Goal: Task Accomplishment & Management: Complete application form

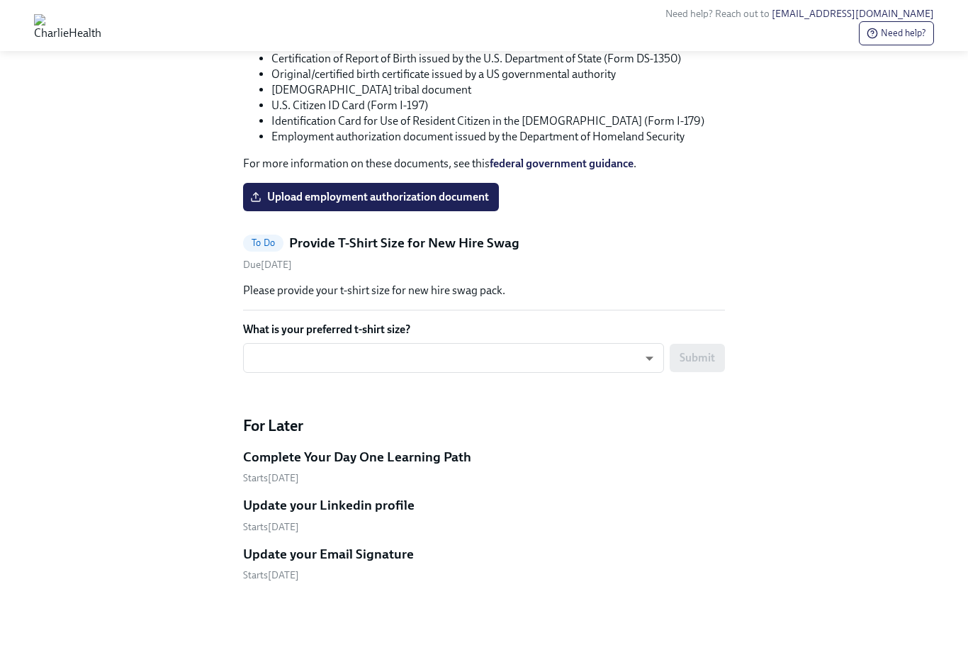
scroll to position [2332, 0]
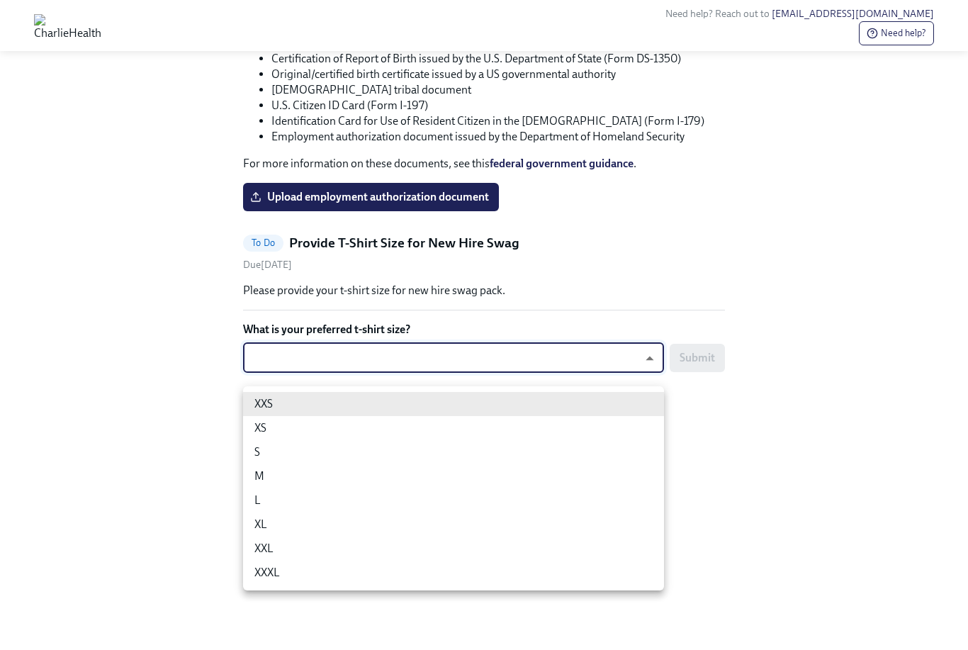
click at [261, 530] on li "XL" at bounding box center [453, 524] width 421 height 24
type input "ghyeC6wAT"
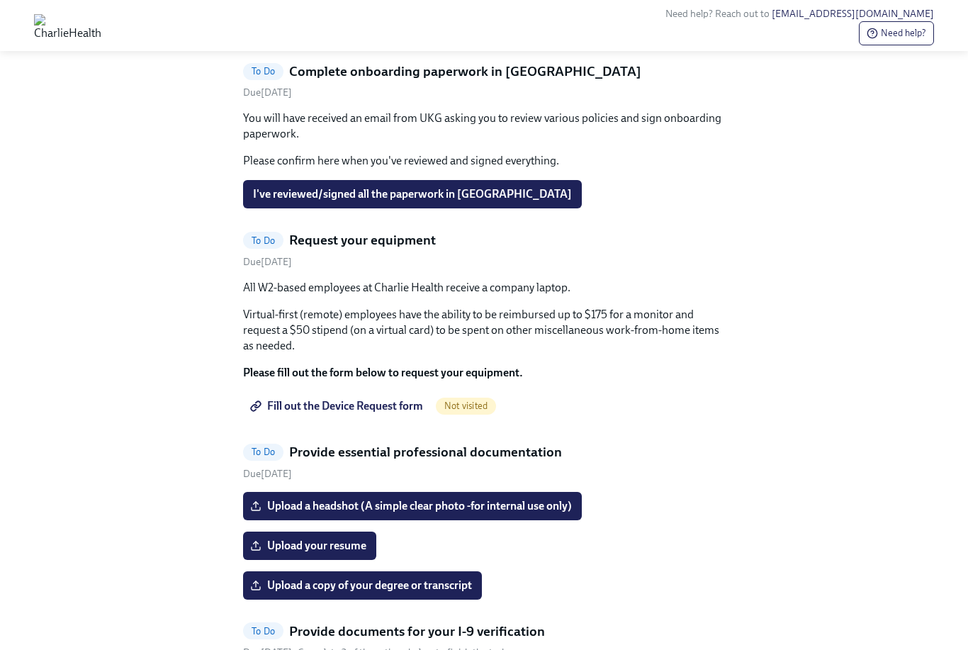
scroll to position [810, 0]
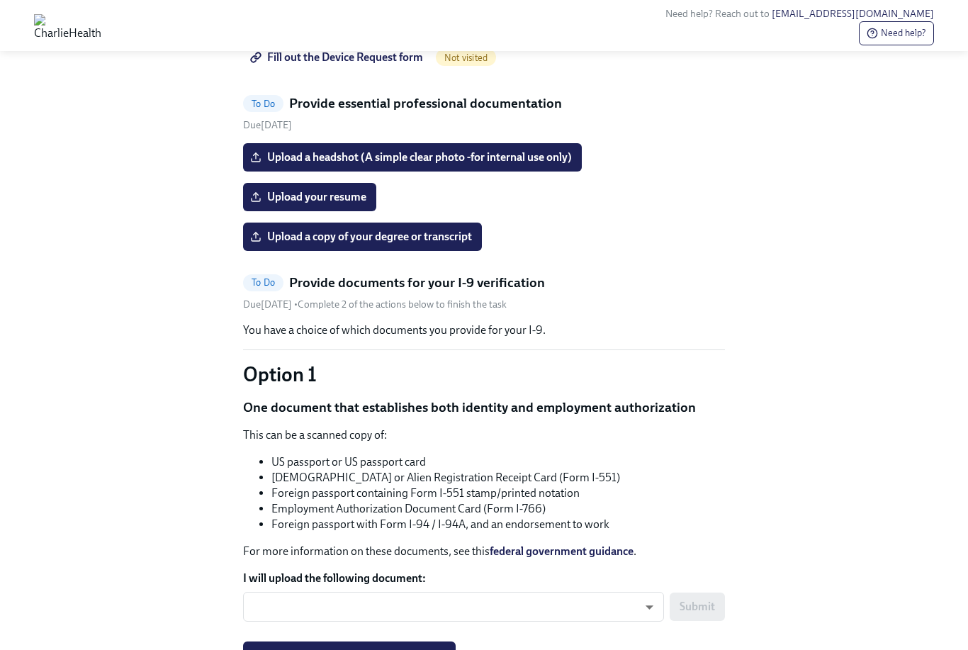
scroll to position [985, 0]
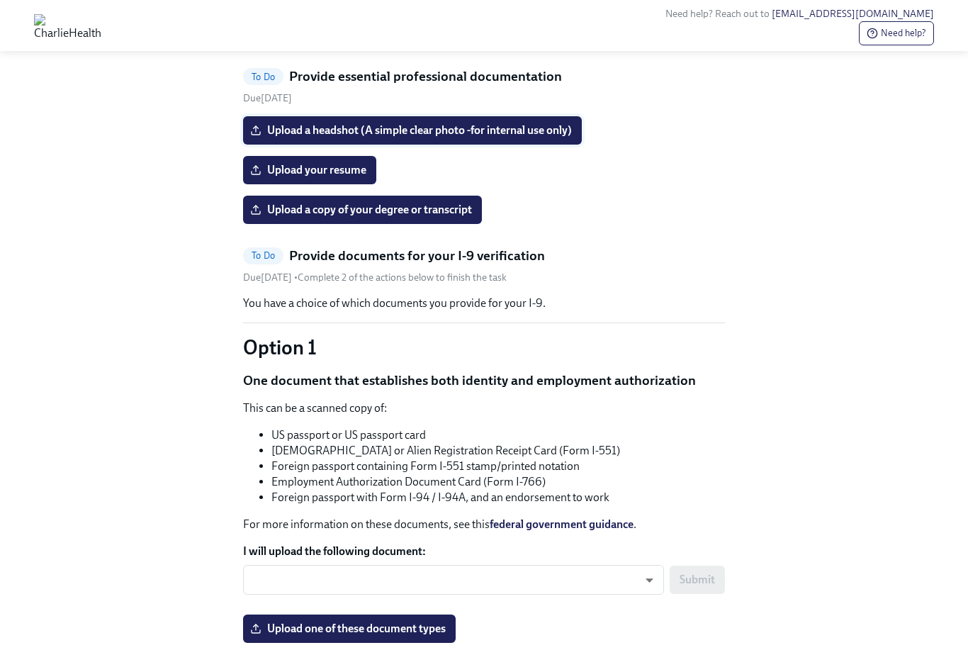
click at [504, 145] on label "Upload a headshot (A simple clear photo -for internal use only)" at bounding box center [412, 131] width 339 height 28
click at [0, 0] on input "Upload a headshot (A simple clear photo -for internal use only)" at bounding box center [0, 0] width 0 height 0
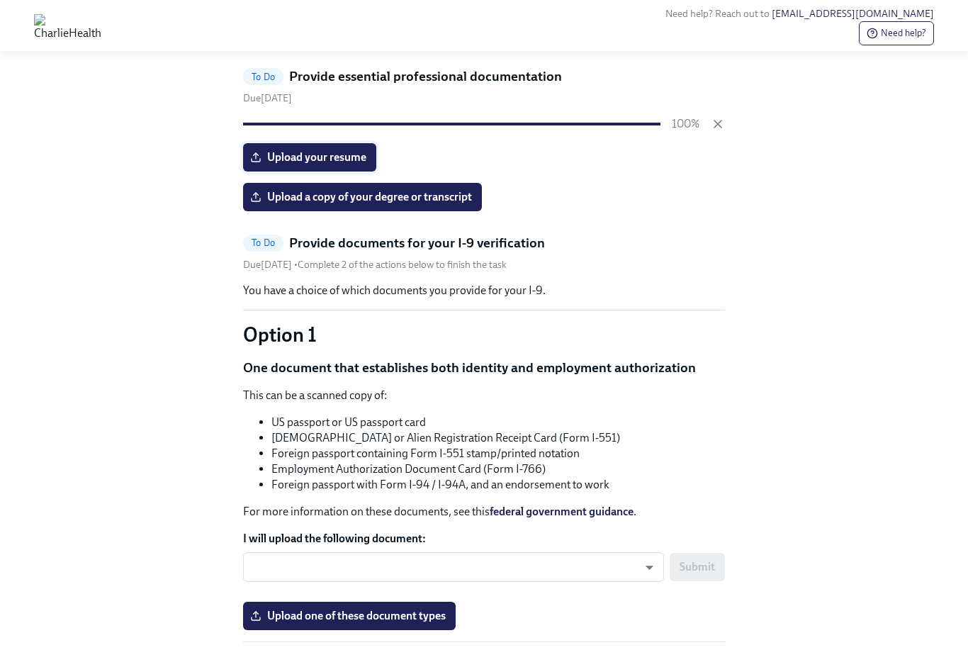
click at [339, 171] on label "Upload your resume" at bounding box center [309, 157] width 133 height 28
click at [0, 0] on input "Upload your resume" at bounding box center [0, 0] width 0 height 0
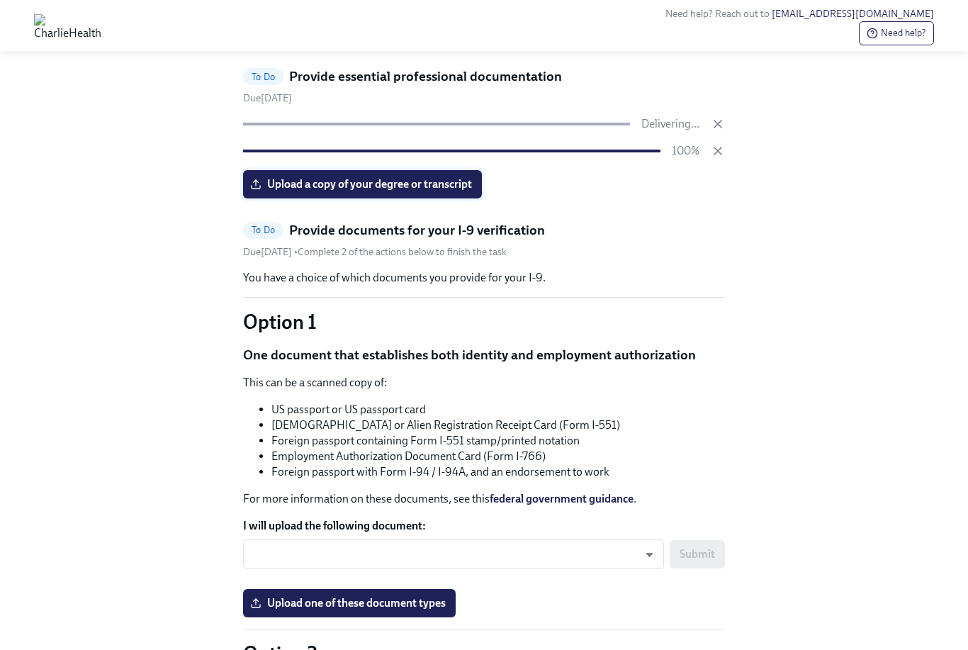
click at [448, 191] on span "Upload a copy of your degree or transcript" at bounding box center [362, 184] width 219 height 14
click at [0, 0] on input "Upload a copy of your degree or transcript" at bounding box center [0, 0] width 0 height 0
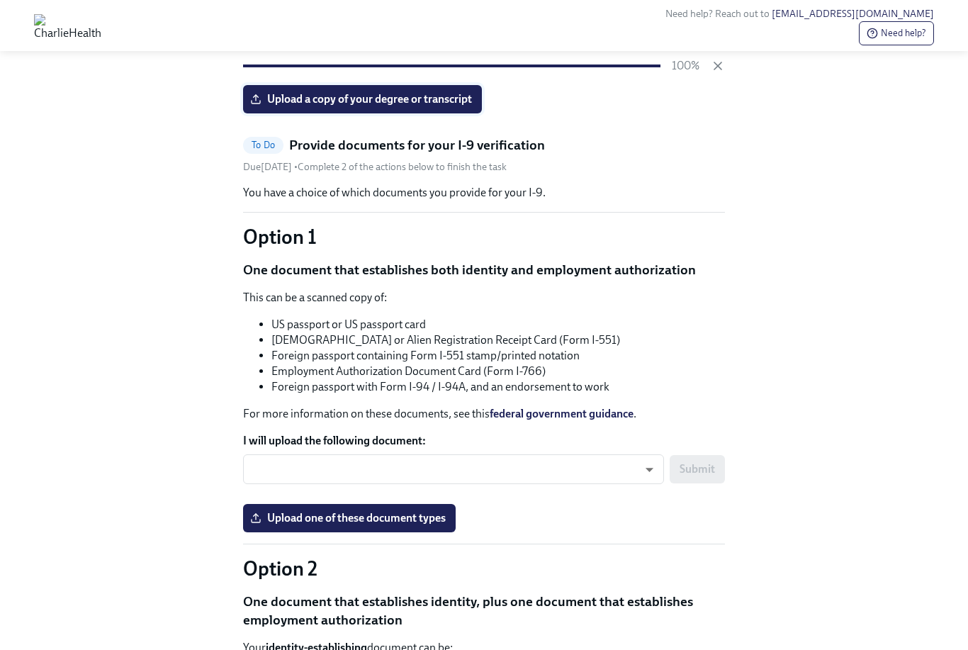
scroll to position [1085, 0]
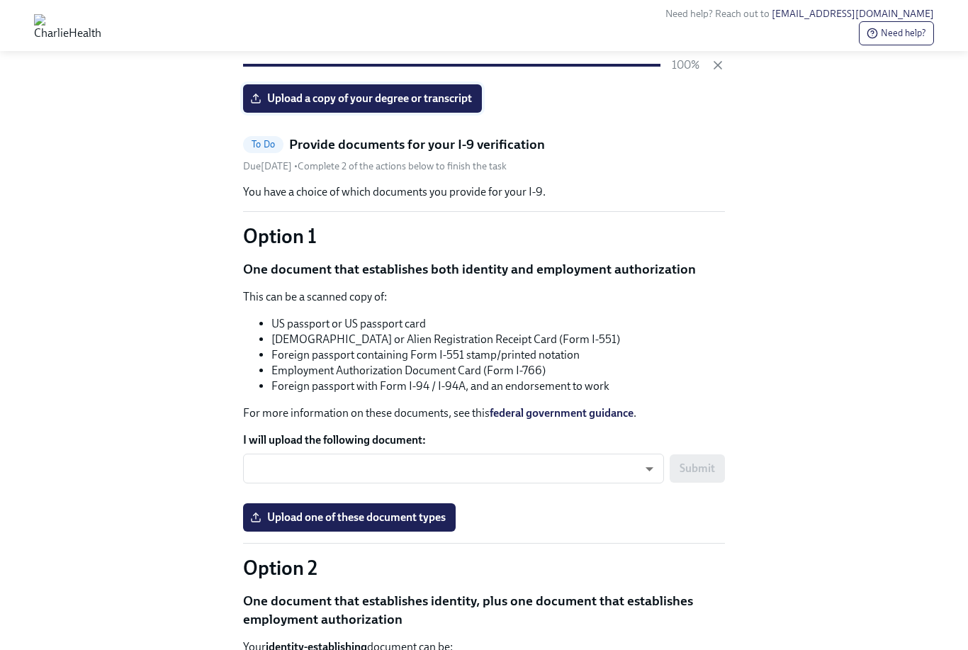
click at [458, 113] on label "Upload a copy of your degree or transcript" at bounding box center [362, 98] width 239 height 28
click at [0, 0] on input "Upload a copy of your degree or transcript" at bounding box center [0, 0] width 0 height 0
click at [461, 113] on label "Upload a copy of your degree or transcript" at bounding box center [362, 98] width 239 height 28
click at [0, 0] on input "Upload a copy of your degree or transcript" at bounding box center [0, 0] width 0 height 0
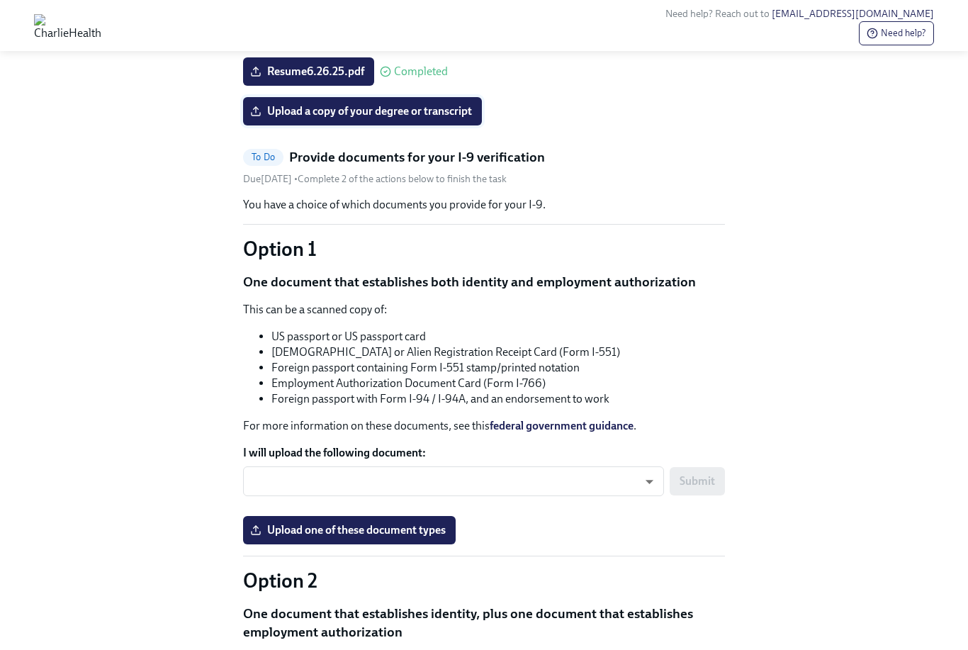
click at [276, 118] on span "Upload a copy of your degree or transcript" at bounding box center [362, 111] width 219 height 14
click at [0, 0] on input "Upload a copy of your degree or transcript" at bounding box center [0, 0] width 0 height 0
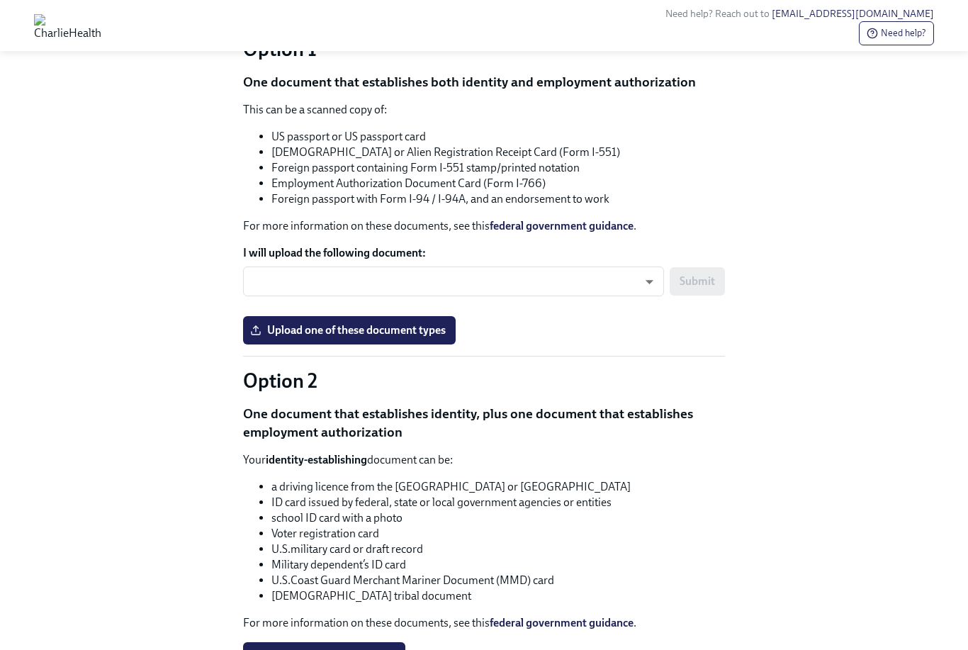
scroll to position [1276, 0]
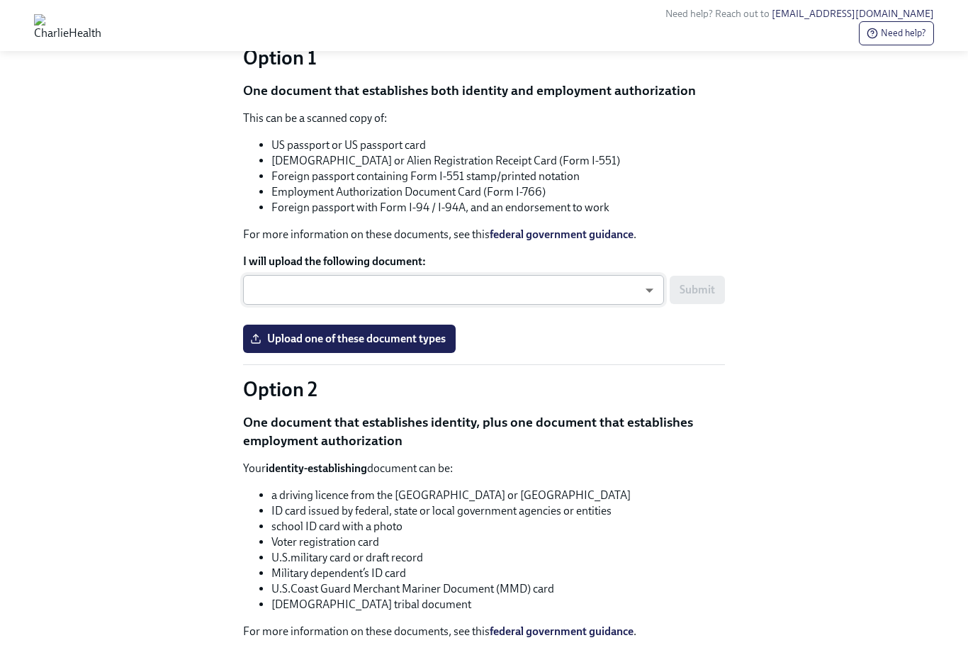
click at [273, 501] on body "Need help? Reach out to [EMAIL_ADDRESS][DOMAIN_NAME] Need help? Hi [PERSON_NAME…" at bounding box center [484, 95] width 968 height 2742
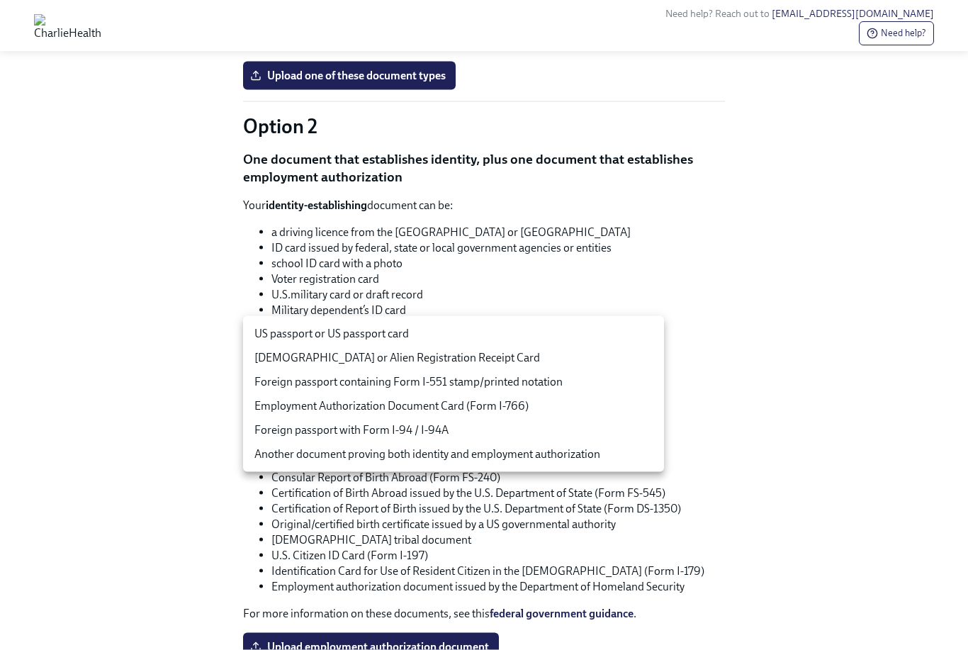
click at [94, 403] on div at bounding box center [484, 325] width 968 height 650
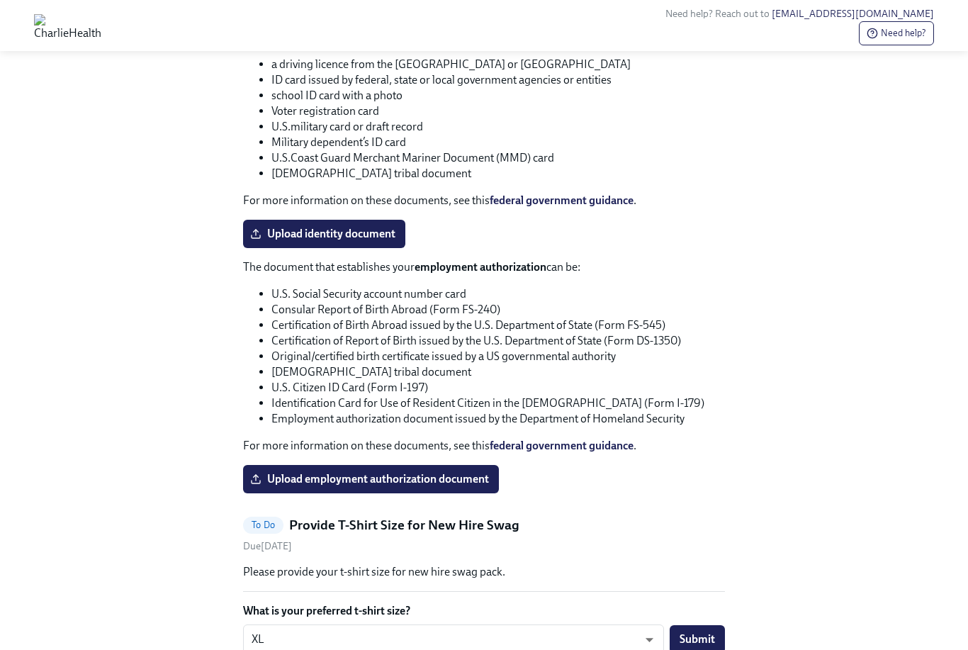
scroll to position [1622, 0]
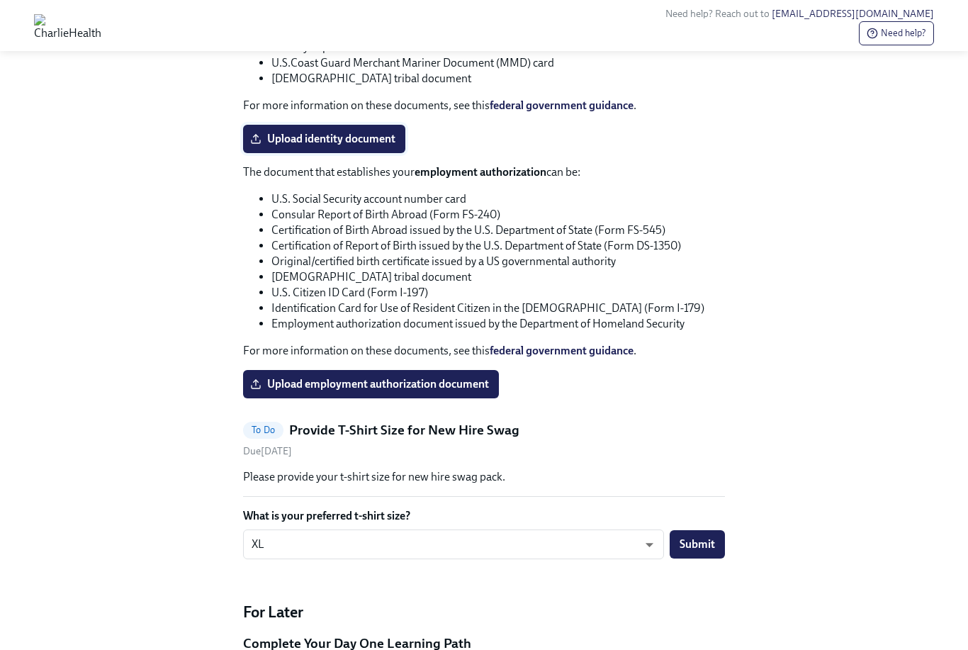
click at [266, 147] on span "Upload identity document" at bounding box center [324, 139] width 142 height 14
click at [0, 0] on input "Upload identity document" at bounding box center [0, 0] width 0 height 0
click at [281, 146] on span "Upload identity document" at bounding box center [324, 139] width 142 height 14
click at [0, 0] on input "Upload identity document" at bounding box center [0, 0] width 0 height 0
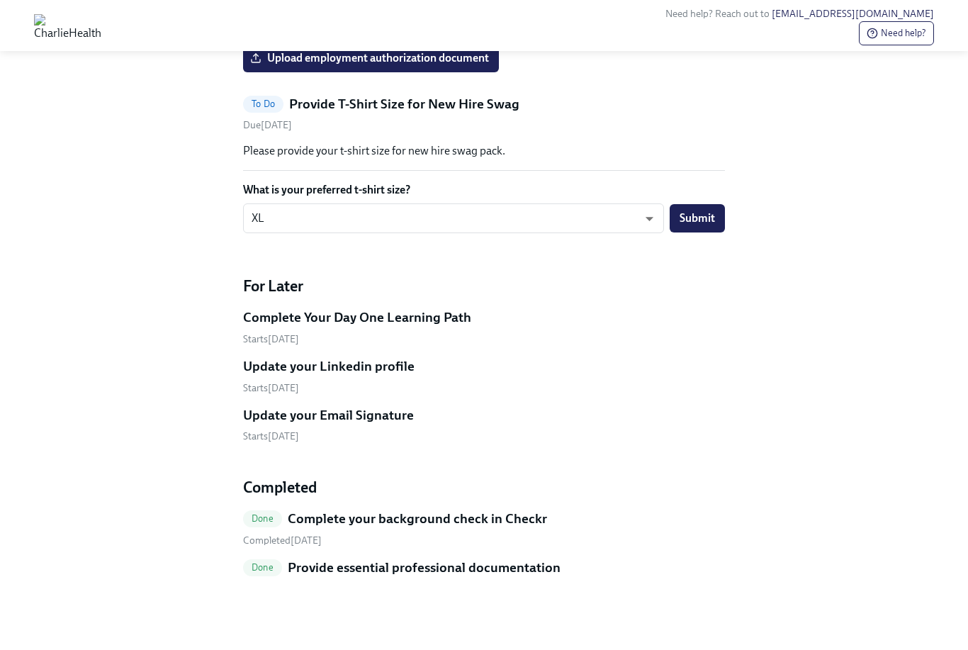
scroll to position [2123, 0]
click at [703, 232] on button "Submit" at bounding box center [696, 218] width 55 height 28
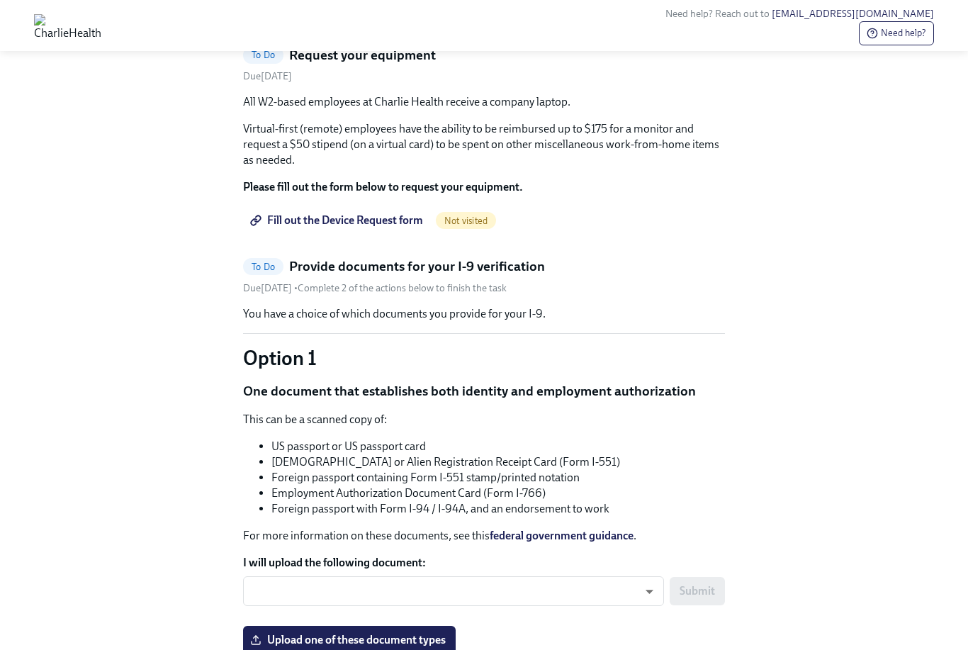
scroll to position [759, 0]
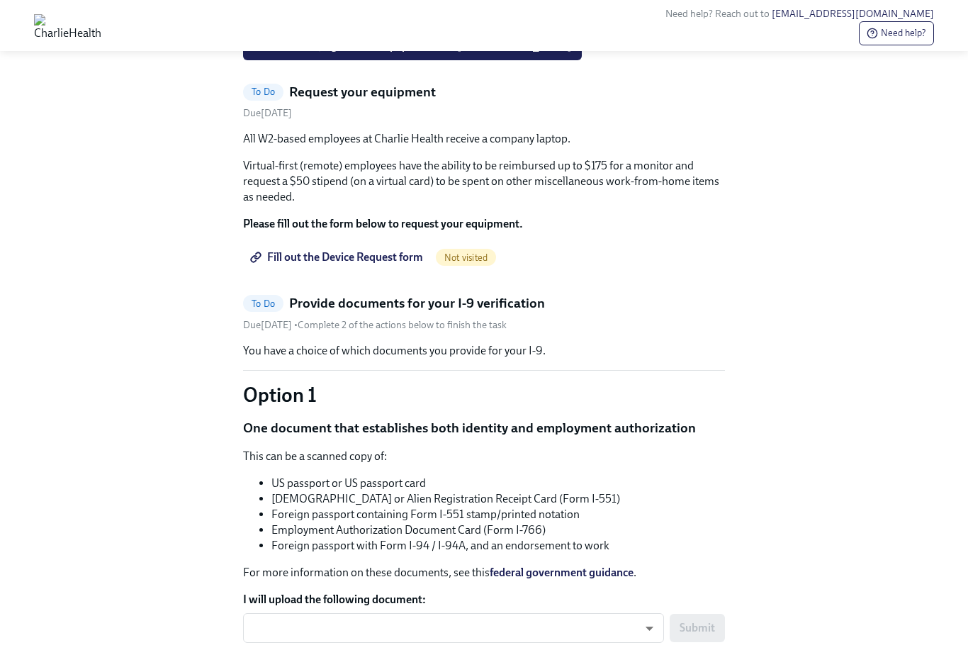
click at [292, 265] on span "Fill out the Device Request form" at bounding box center [338, 258] width 170 height 14
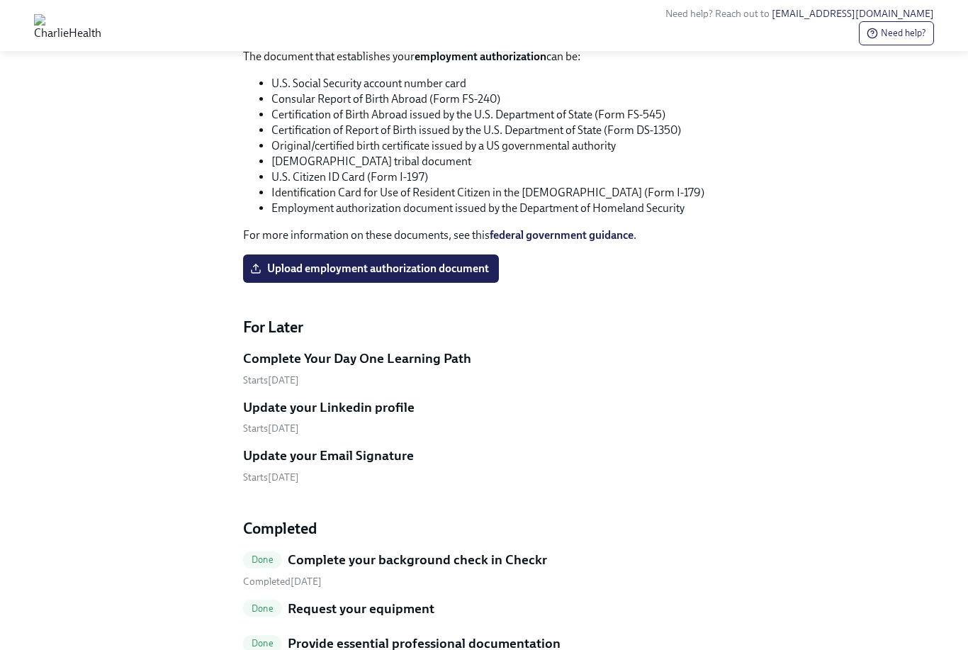
scroll to position [1559, 0]
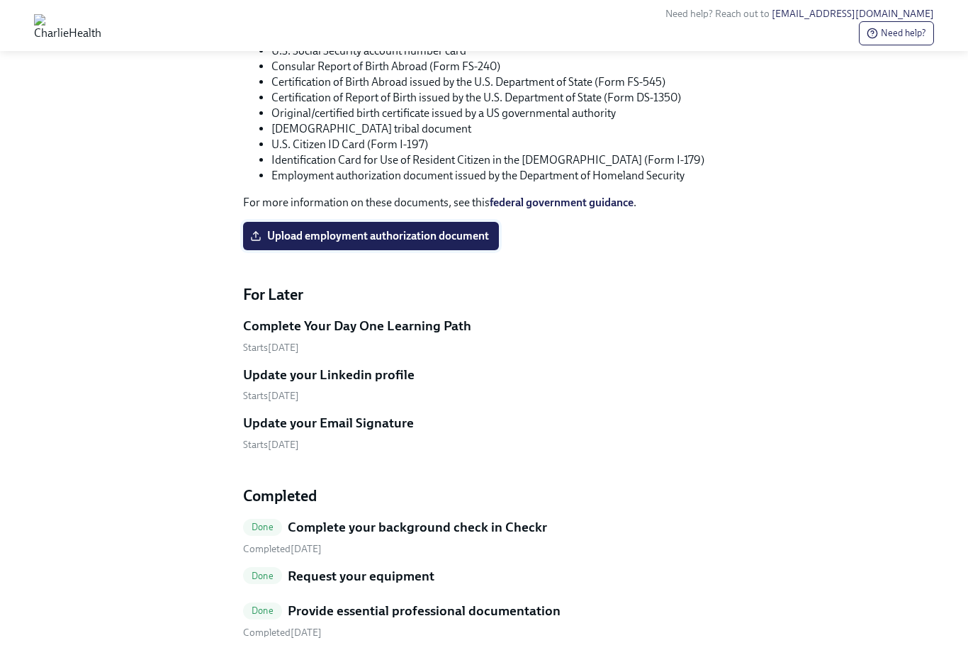
click at [469, 250] on label "Upload employment authorization document" at bounding box center [371, 236] width 256 height 28
click at [0, 0] on input "Upload employment authorization document" at bounding box center [0, 0] width 0 height 0
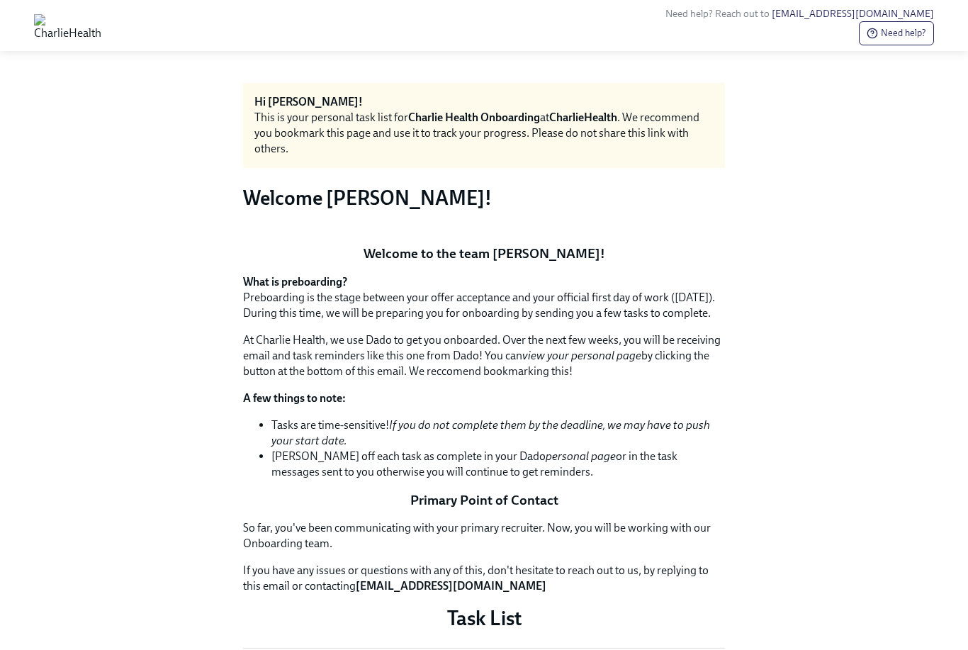
scroll to position [0, 0]
